Goal: Check status: Check status

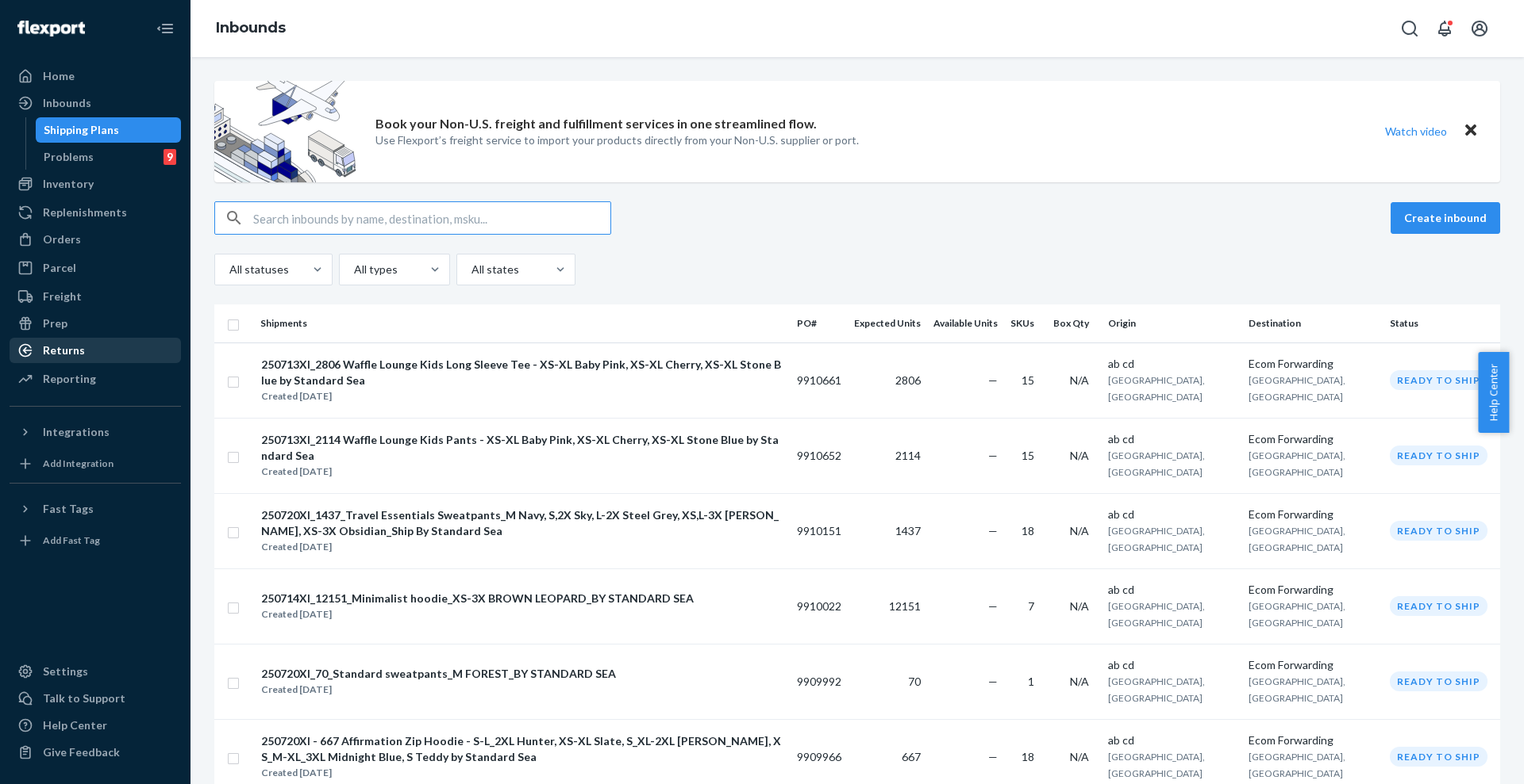
click at [82, 355] on div "Returns" at bounding box center [63, 351] width 42 height 16
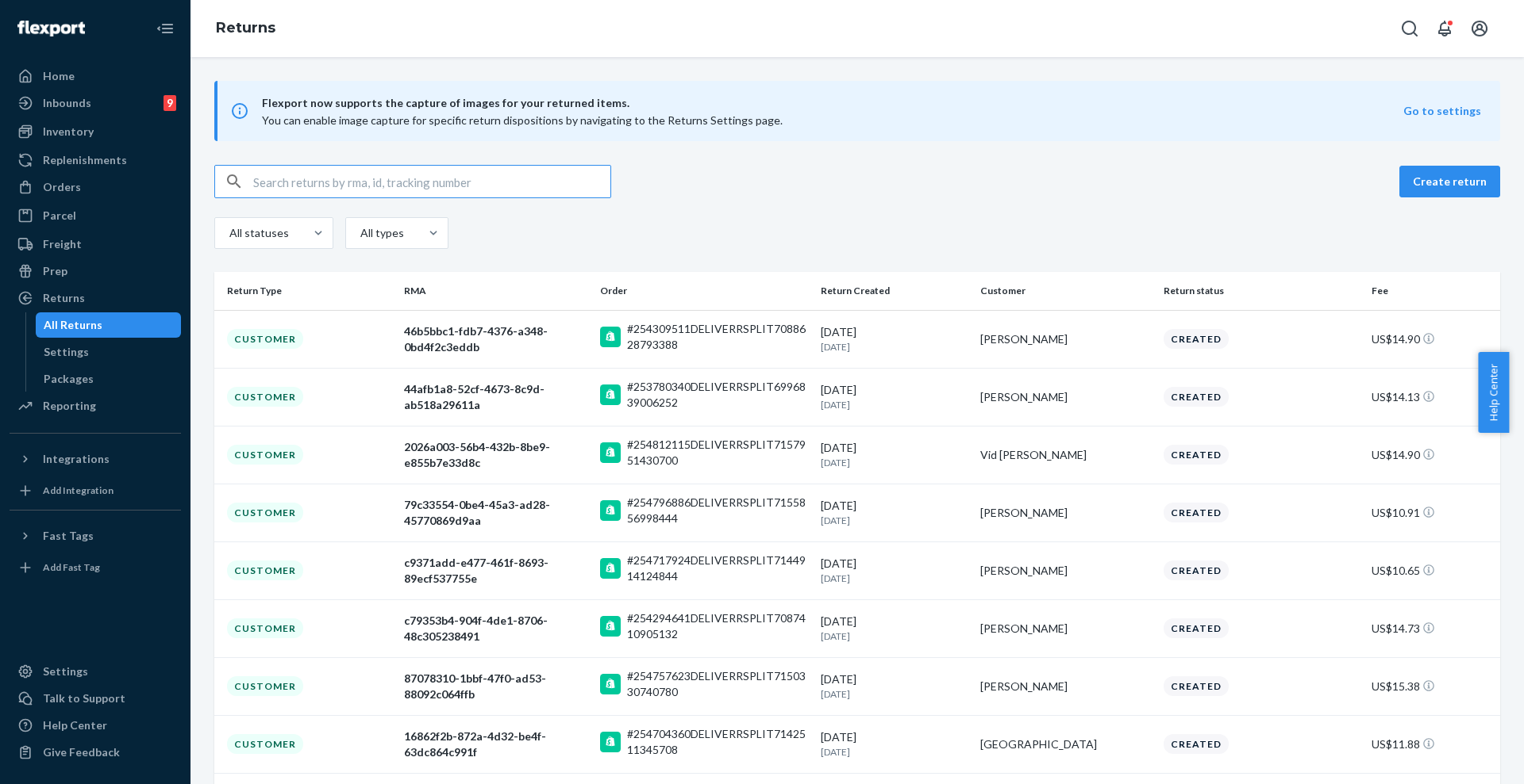
drag, startPoint x: 327, startPoint y: 181, endPoint x: 331, endPoint y: 171, distance: 10.8
click at [328, 180] on input "text" at bounding box center [432, 182] width 357 height 32
paste input "[EMAIL_ADDRESS][DOMAIN_NAME]"
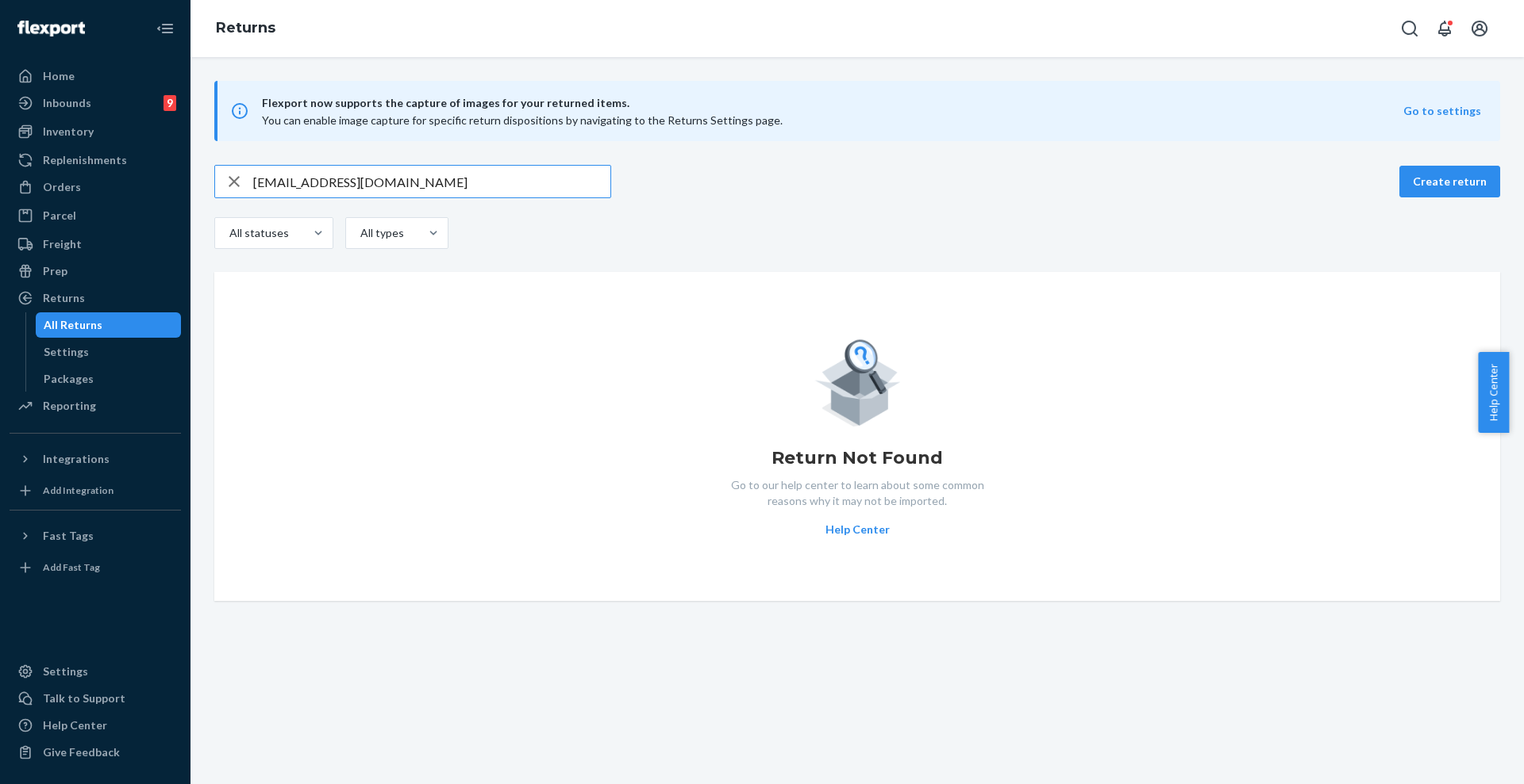
drag, startPoint x: 502, startPoint y: 183, endPoint x: 198, endPoint y: 181, distance: 304.0
click at [205, 181] on div "[EMAIL_ADDRESS][DOMAIN_NAME] Create return All statuses All types Return Not Fo…" at bounding box center [857, 383] width 1309 height 436
paste input "[PERSON_NAME]"
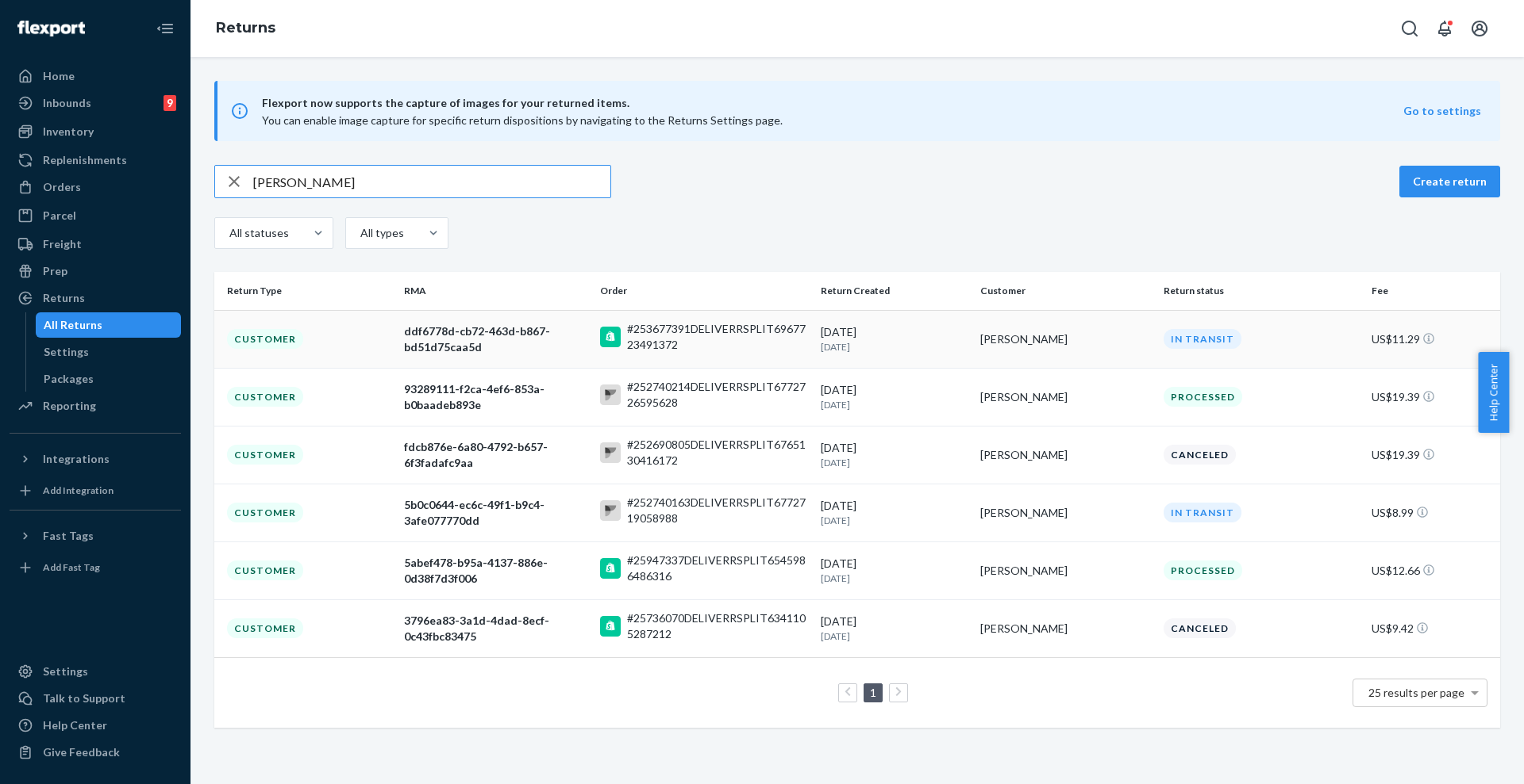
type input "[PERSON_NAME]"
click at [378, 329] on td "Customer" at bounding box center [305, 339] width 183 height 58
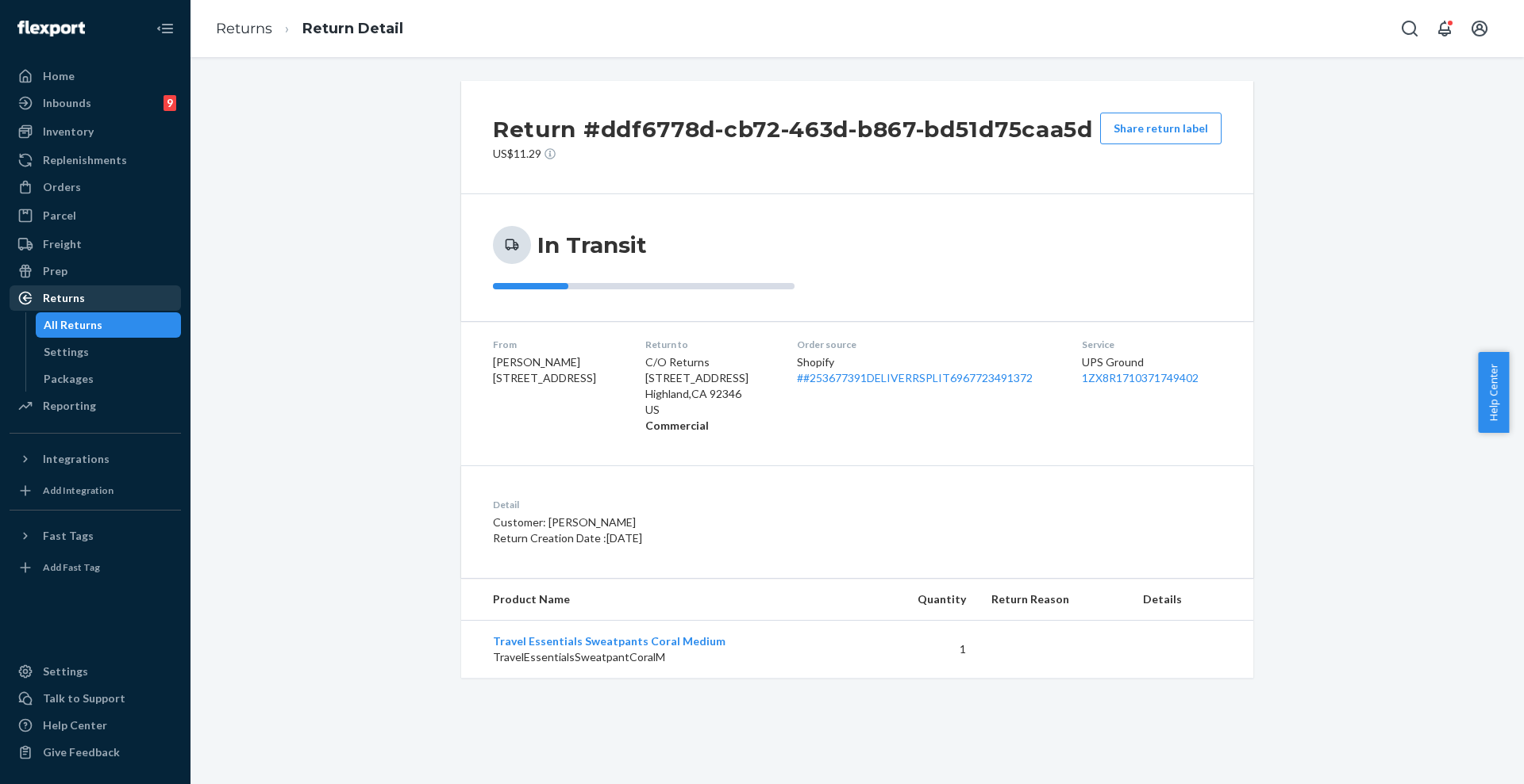
click at [65, 296] on div "Returns" at bounding box center [63, 298] width 42 height 16
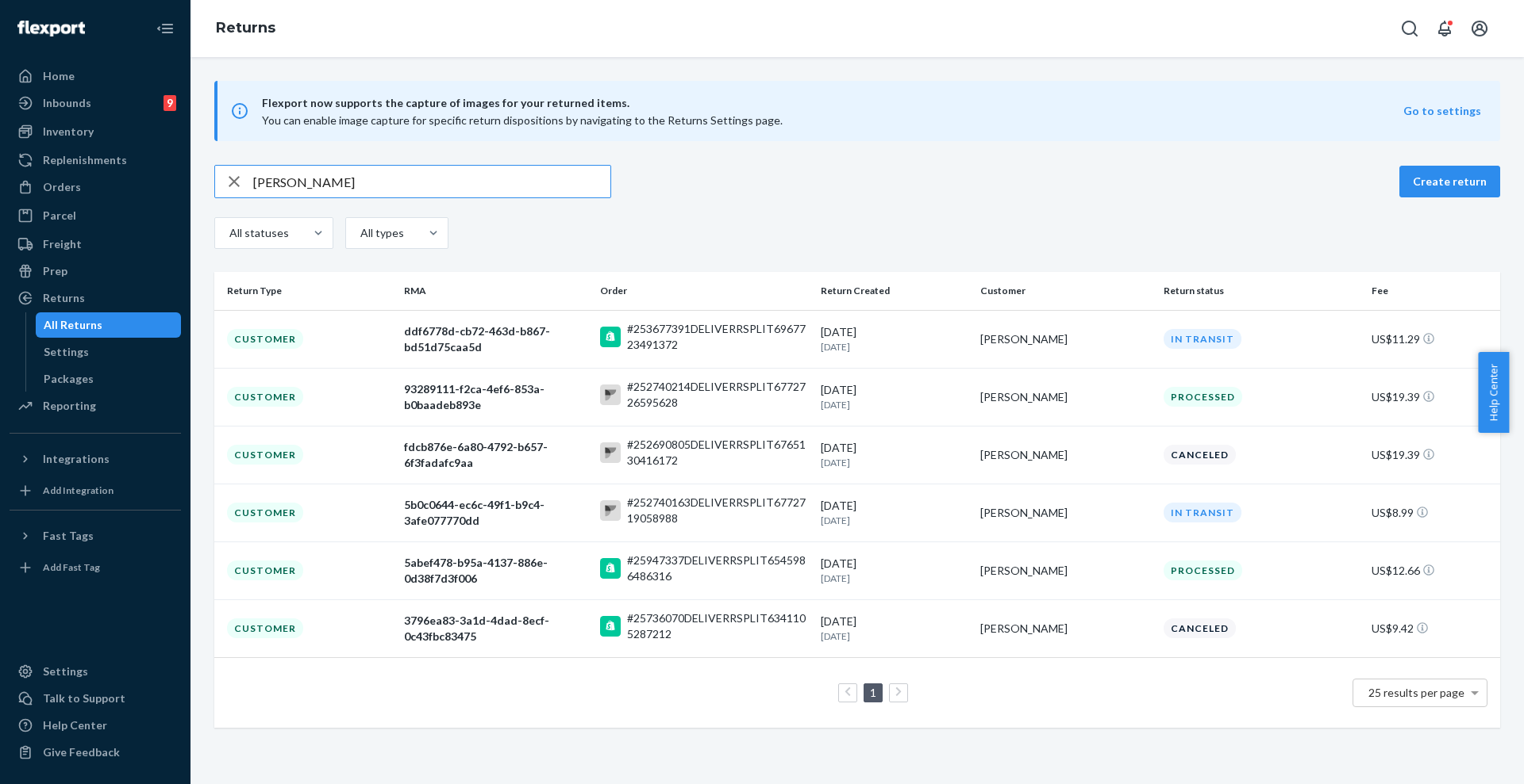
click at [415, 187] on input "[PERSON_NAME]" at bounding box center [432, 182] width 357 height 32
click at [413, 185] on input "[PERSON_NAME]" at bounding box center [432, 182] width 357 height 32
click at [411, 183] on input "[PERSON_NAME]" at bounding box center [432, 182] width 357 height 32
click at [409, 182] on input "[PERSON_NAME]" at bounding box center [432, 182] width 357 height 32
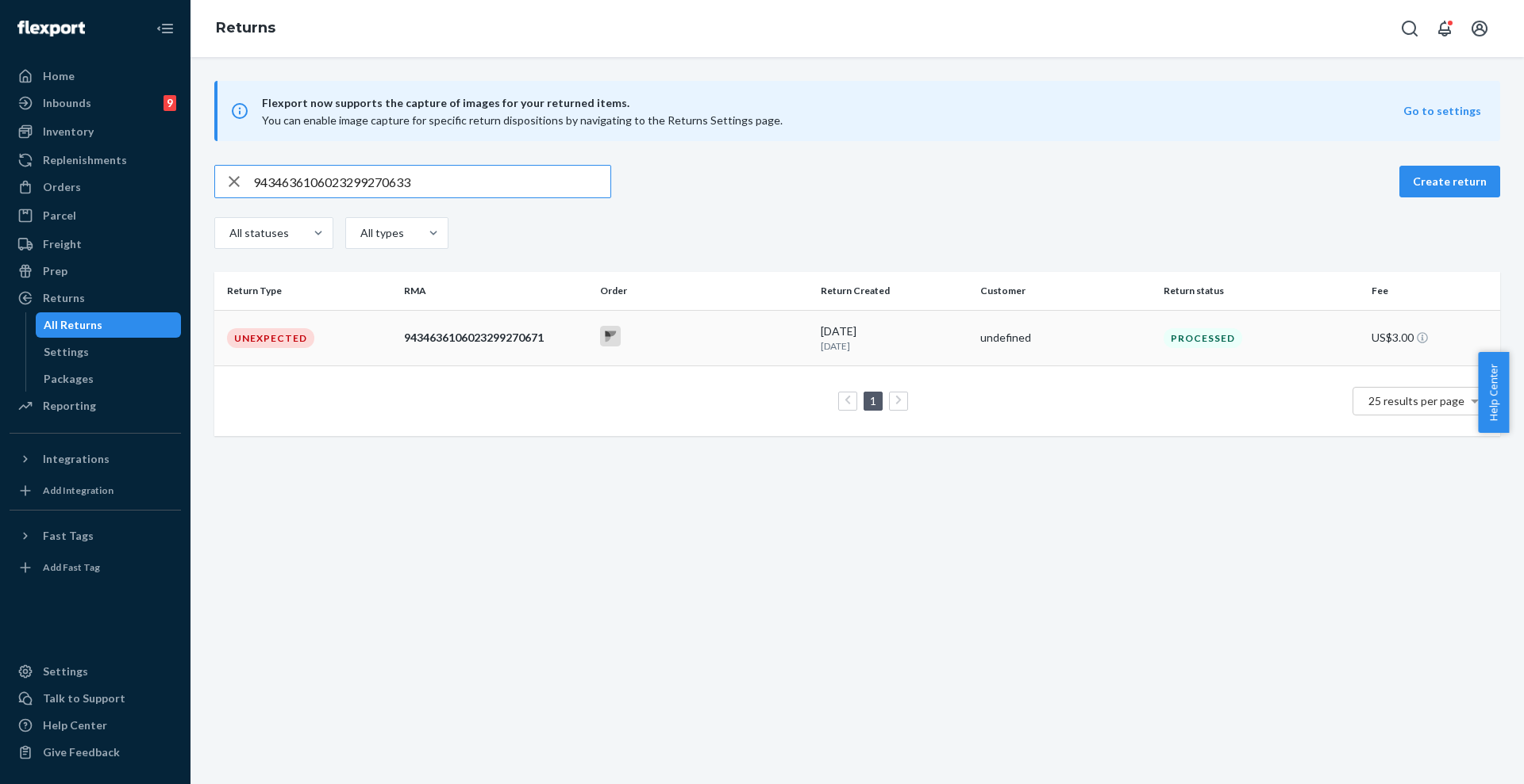
type input "9434636106023299270633"
click at [637, 339] on div at bounding box center [704, 338] width 208 height 25
click at [738, 356] on td at bounding box center [704, 337] width 220 height 55
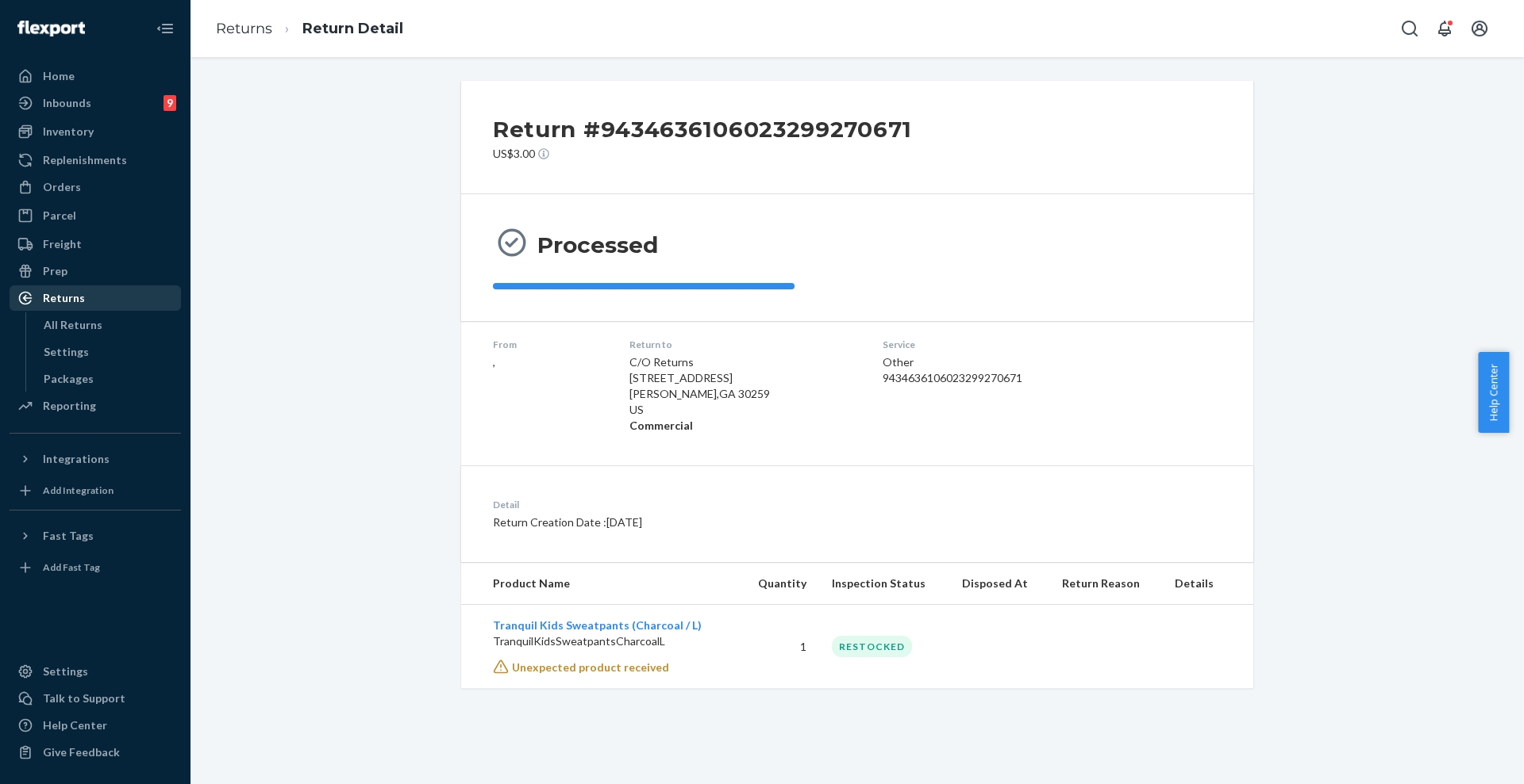
click at [87, 288] on div "Returns" at bounding box center [95, 299] width 168 height 22
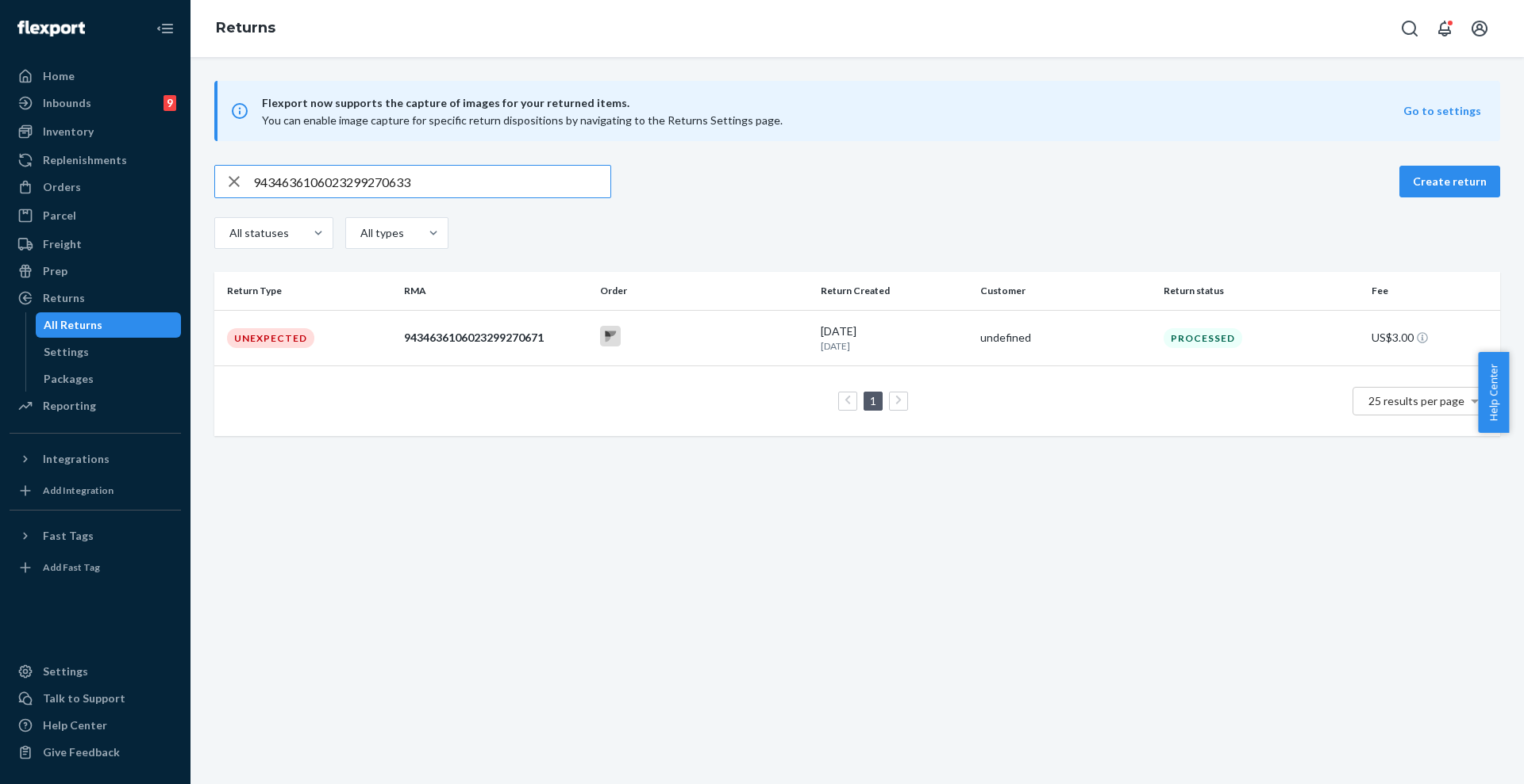
drag, startPoint x: 511, startPoint y: 179, endPoint x: 198, endPoint y: 181, distance: 313.0
click at [200, 181] on div "9434636106023299270633 Create return All statuses All types Return Type RMA Ord…" at bounding box center [857, 300] width 1333 height 271
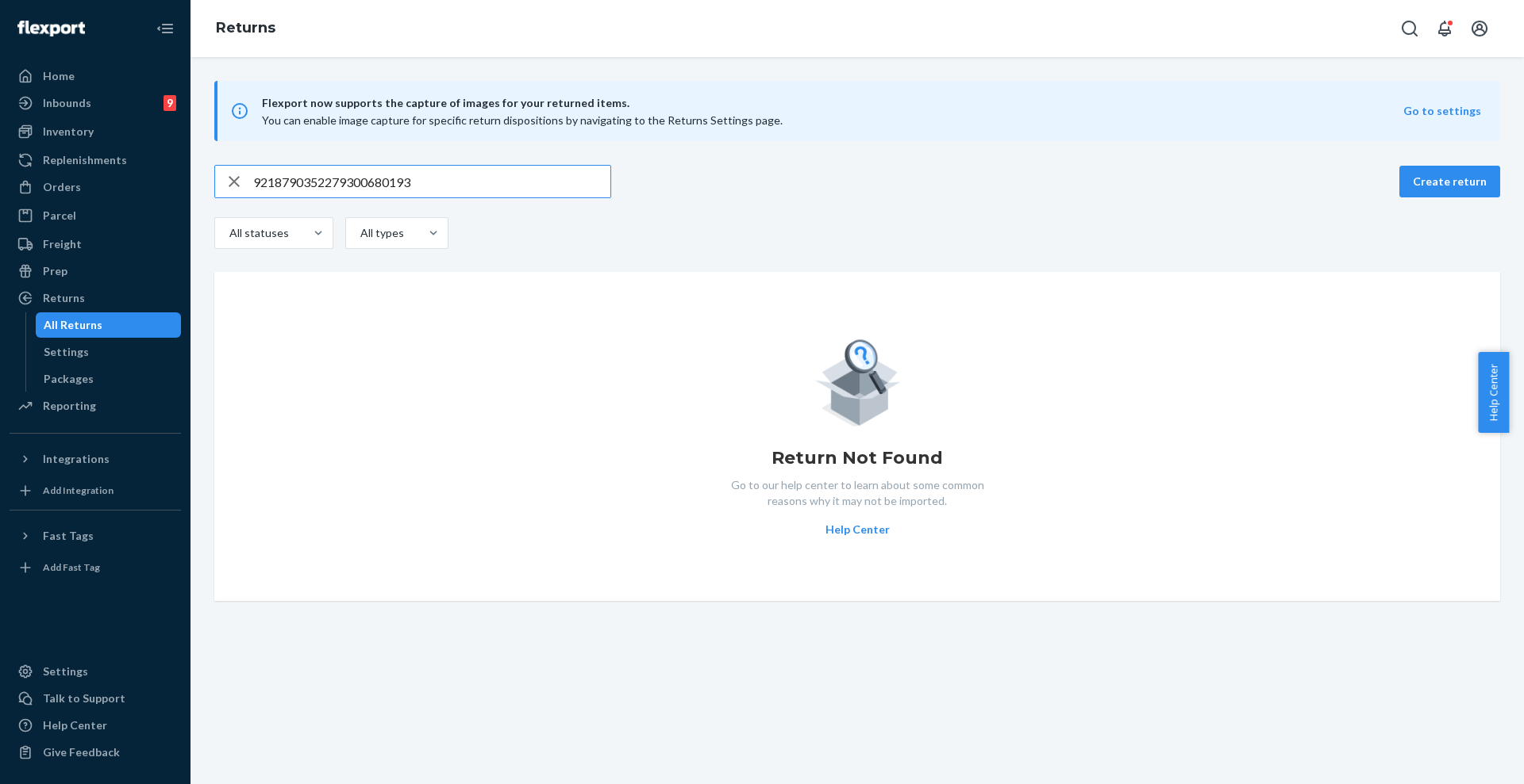
type input "9218790352279300680193"
click at [55, 184] on div "Orders" at bounding box center [62, 187] width 38 height 16
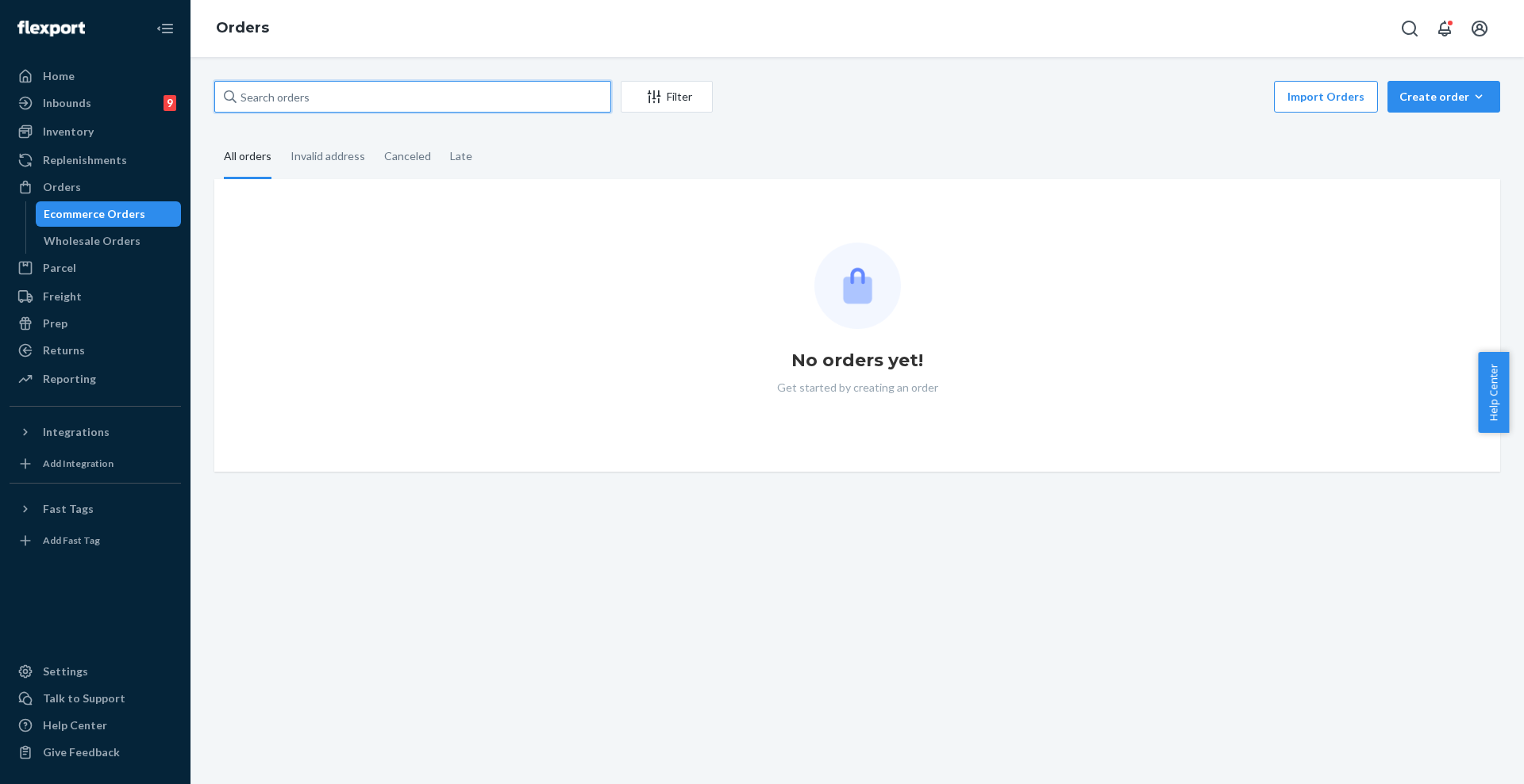
click at [368, 103] on input "text" at bounding box center [412, 97] width 397 height 32
paste input "#R1DTACGUEX"
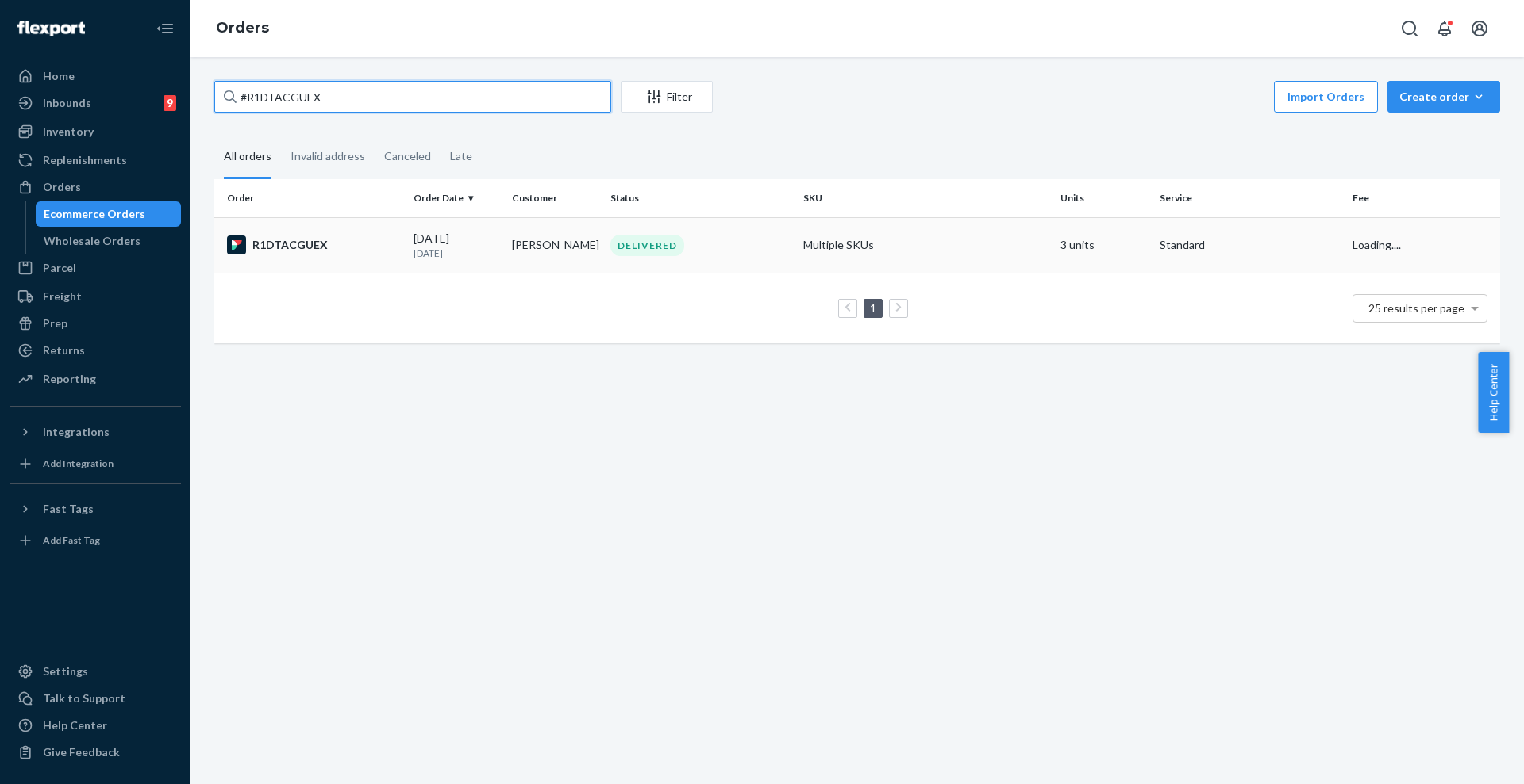
type input "#R1DTACGUEX"
click at [669, 252] on div "DELIVERED" at bounding box center [647, 245] width 74 height 22
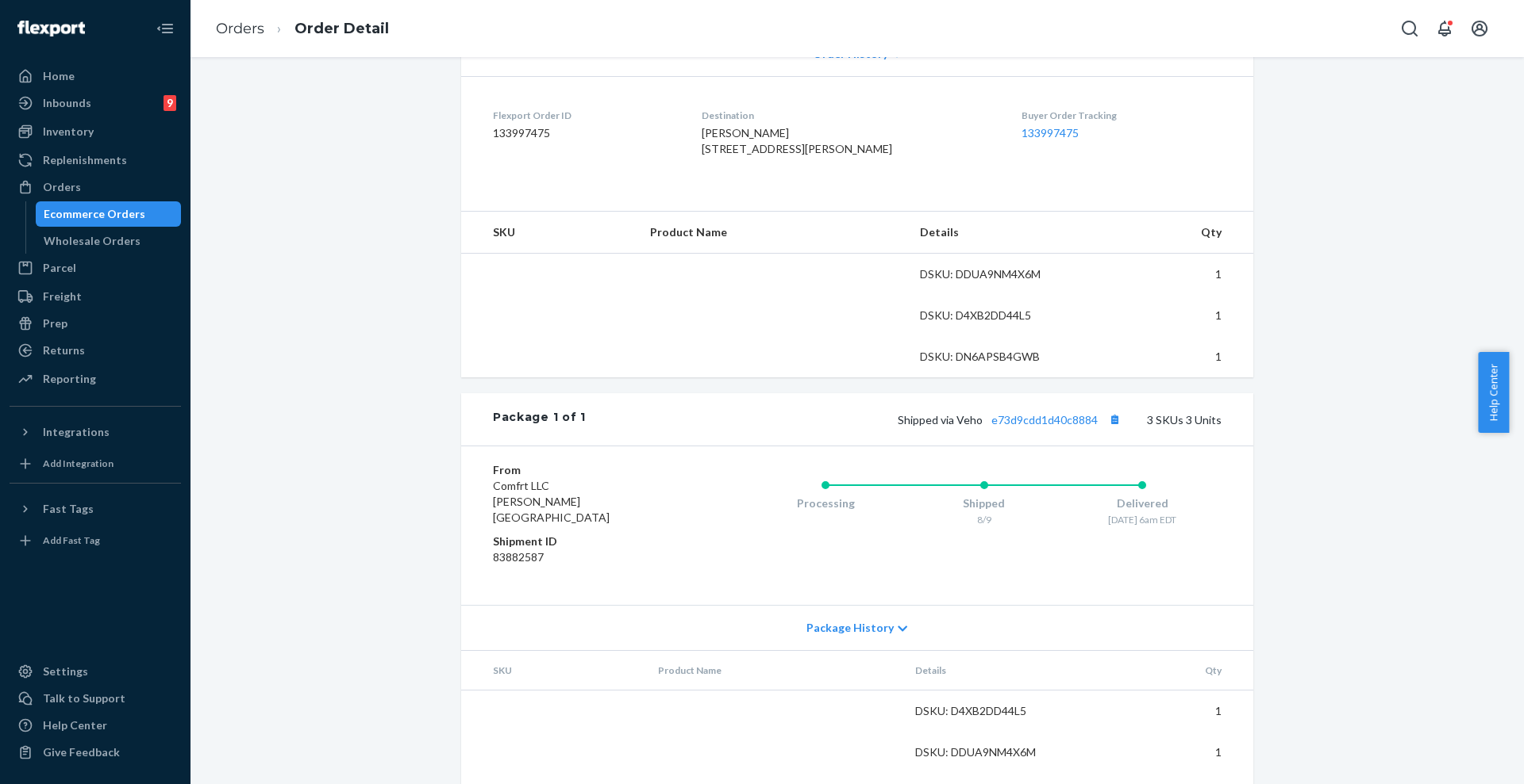
scroll to position [432, 0]
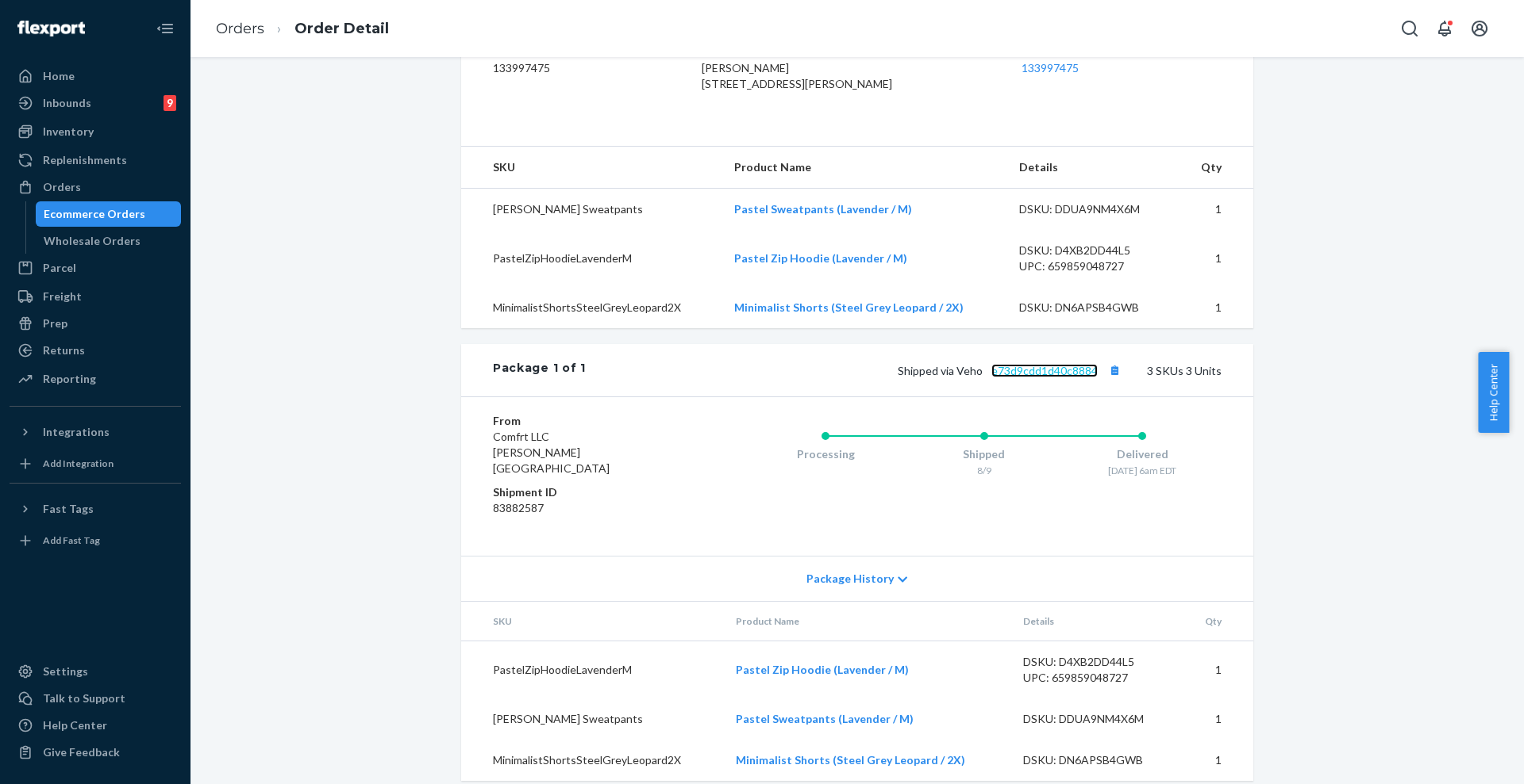
click at [1058, 377] on link "e73d9cdd1d40c8884" at bounding box center [1044, 371] width 107 height 14
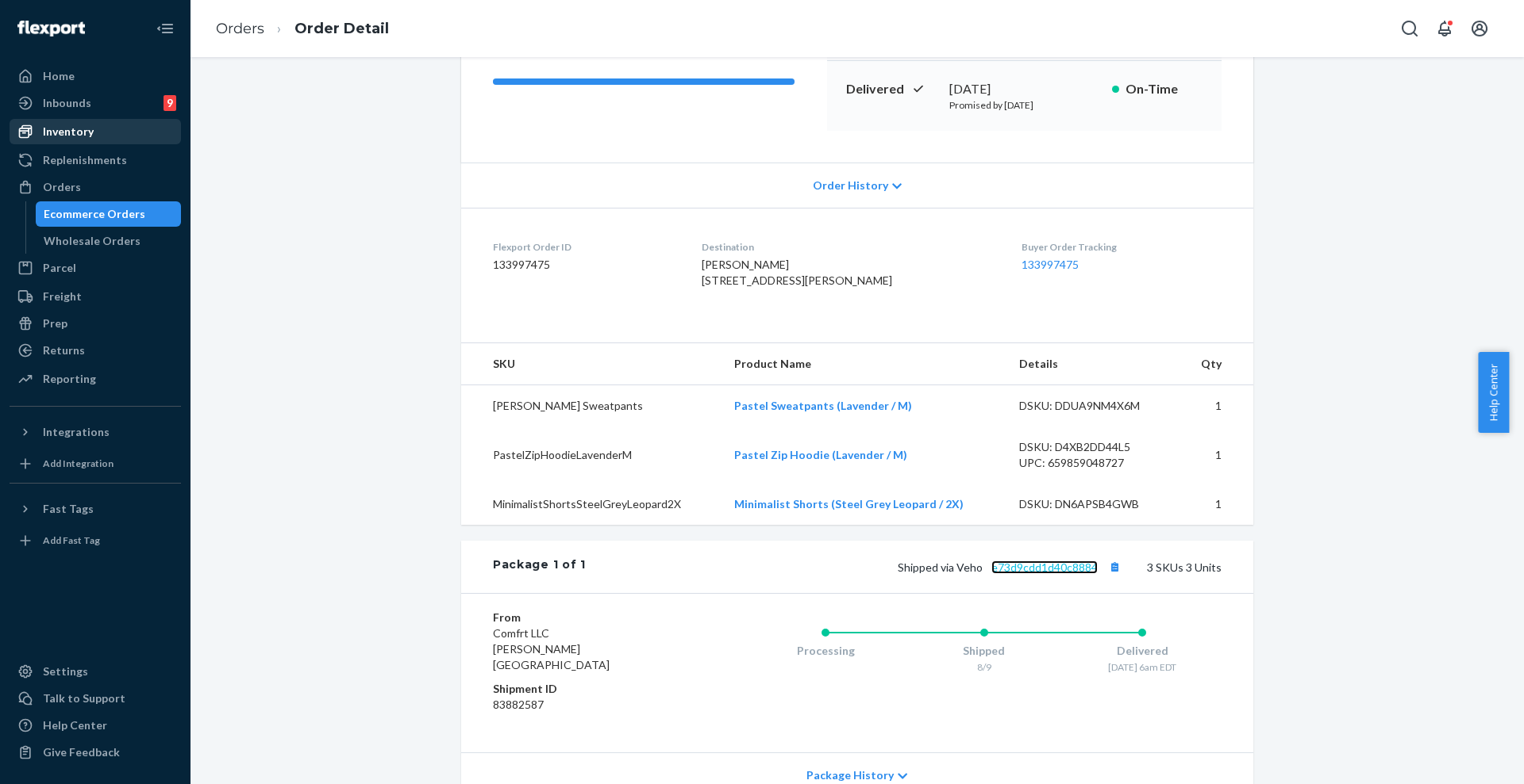
scroll to position [167, 0]
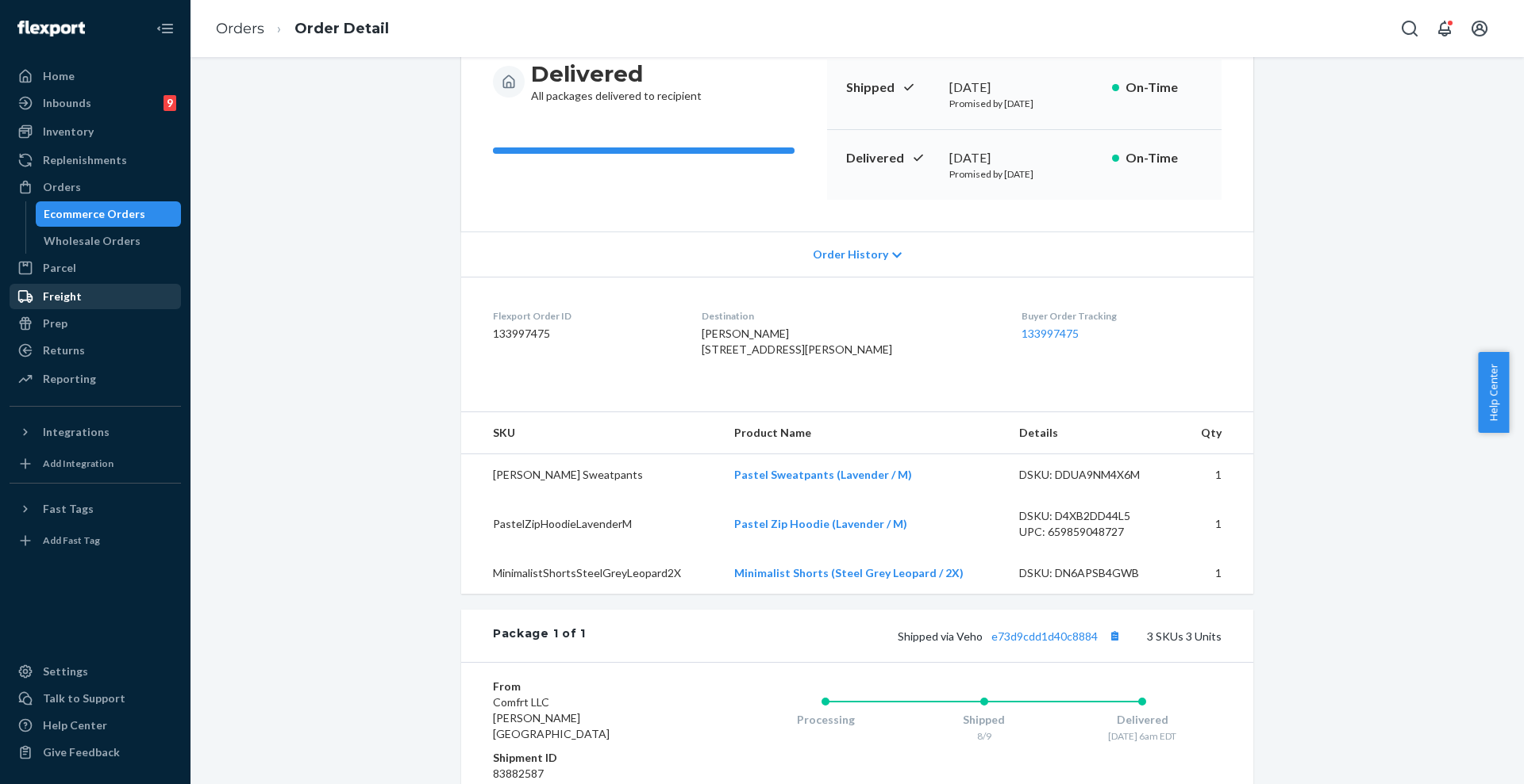
drag, startPoint x: 86, startPoint y: 347, endPoint x: 156, endPoint y: 308, distance: 80.1
click at [85, 347] on div "Returns" at bounding box center [95, 351] width 168 height 22
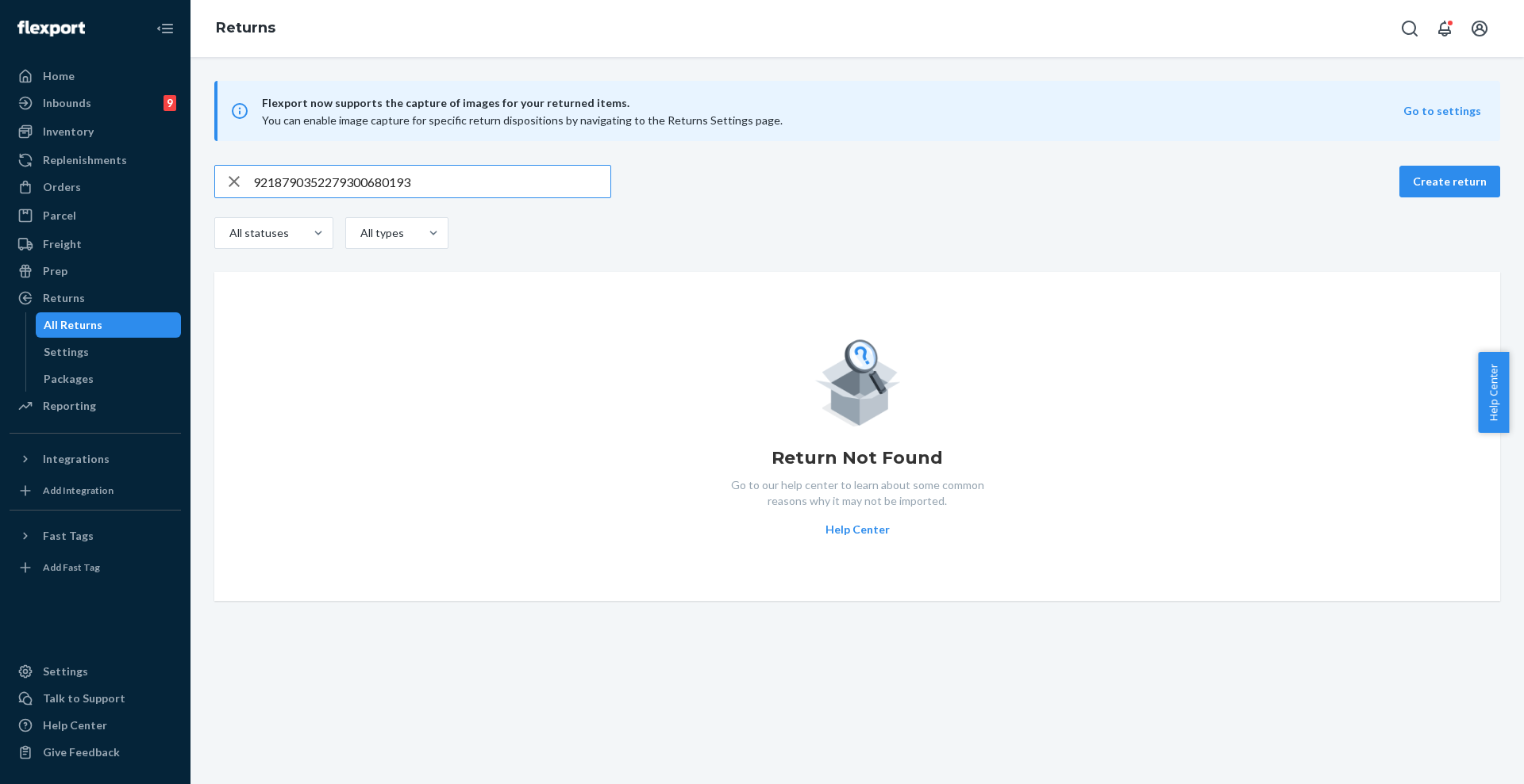
drag, startPoint x: 492, startPoint y: 169, endPoint x: 205, endPoint y: 182, distance: 287.3
click at [206, 182] on div "9218790352279300680193 Create return All statuses All types Return Not Found Go…" at bounding box center [857, 383] width 1309 height 436
type input "#254733408"
click at [59, 214] on div "Parcel" at bounding box center [59, 215] width 34 height 16
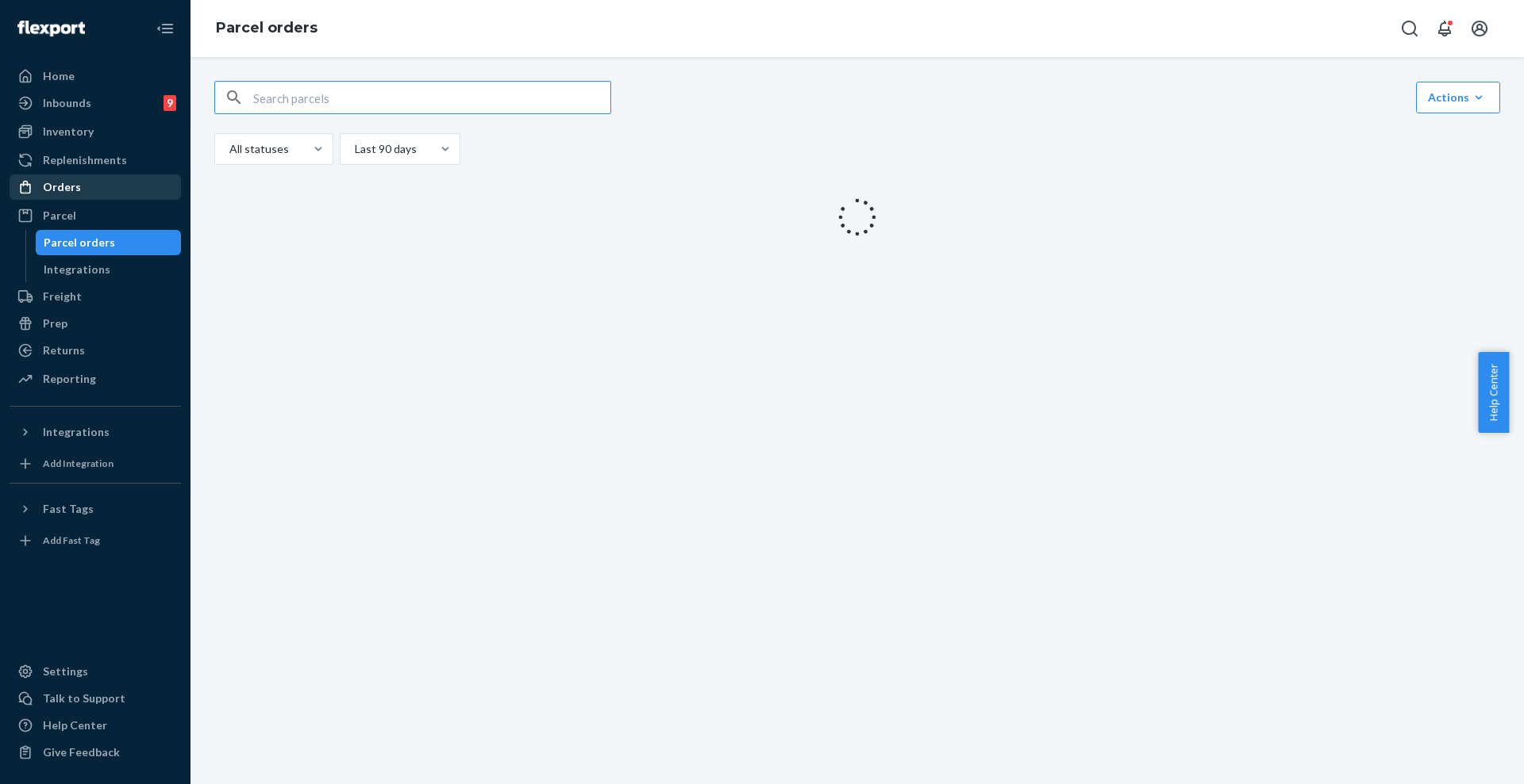
click at [66, 186] on div "Orders" at bounding box center [62, 187] width 38 height 16
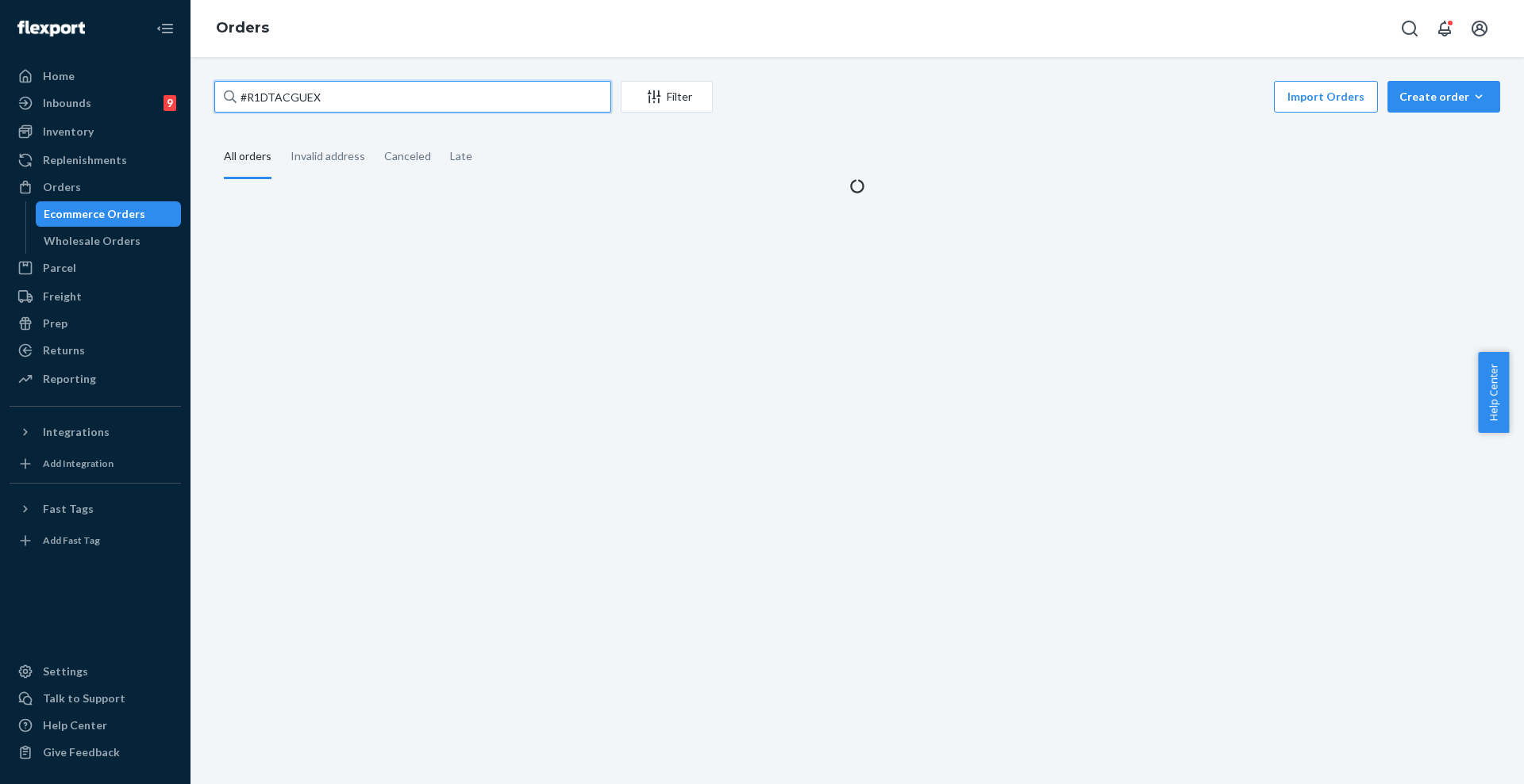
click at [344, 90] on input "#R1DTACGUEX" at bounding box center [412, 97] width 397 height 32
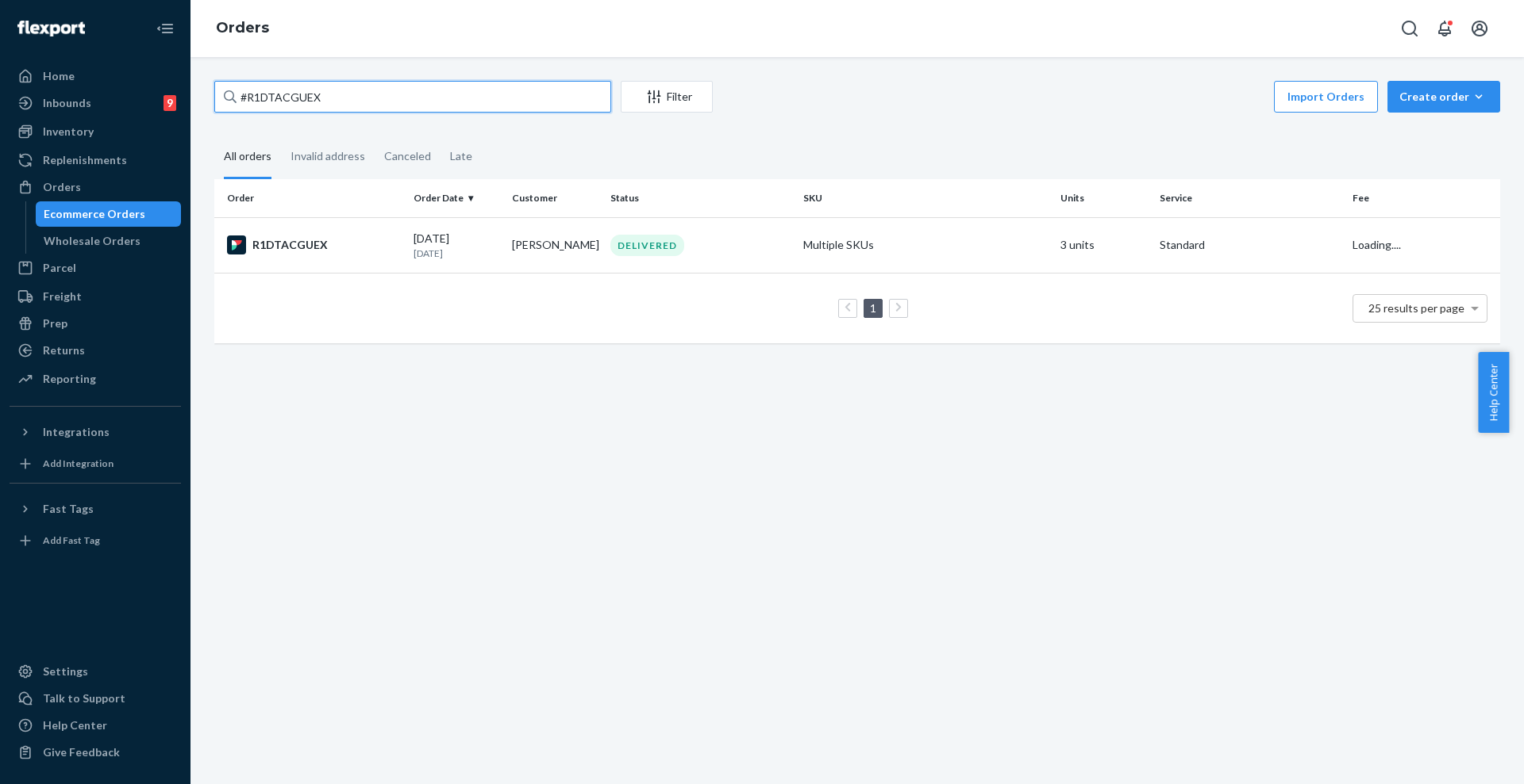
click at [344, 90] on input "#R1DTACGUEX" at bounding box center [412, 97] width 397 height 32
paste input "254733408"
type input "#254733408"
click at [630, 235] on div "IN TRANSIT" at bounding box center [649, 245] width 78 height 22
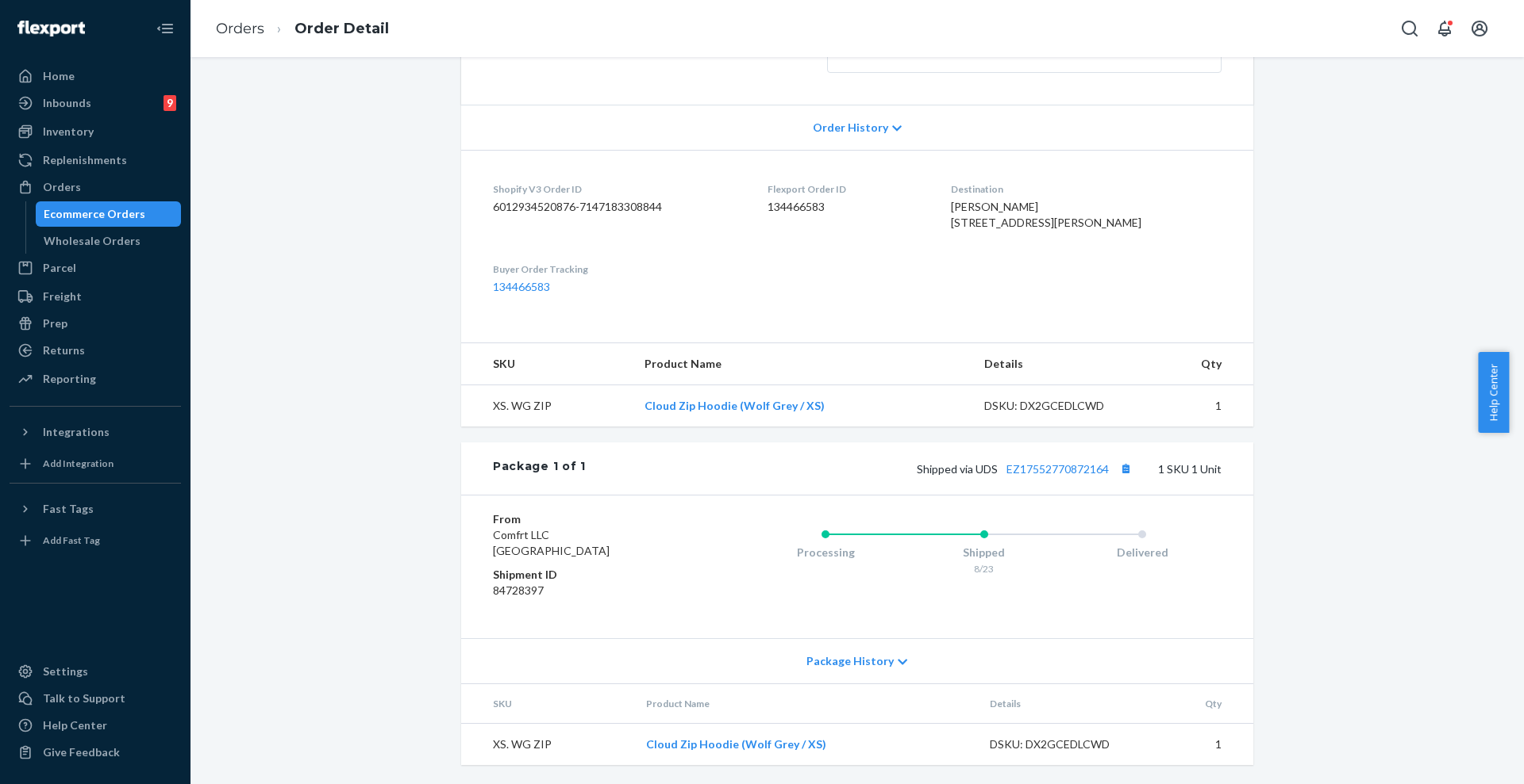
scroll to position [297, 0]
